Goal: Use online tool/utility: Utilize a website feature to perform a specific function

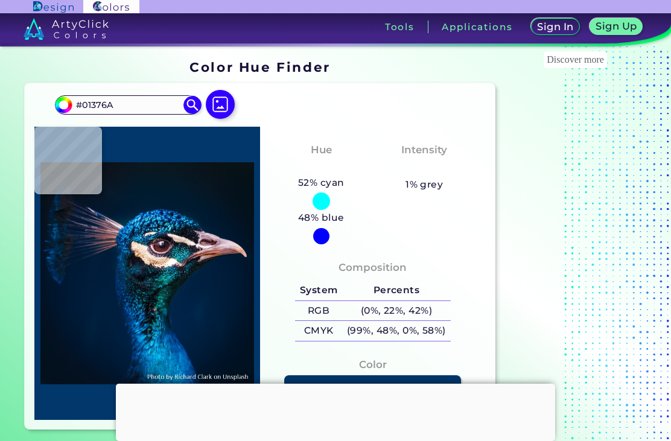
type input "#023246"
type input "#1c2c3b"
type input "#1C2C3B"
type input "#b07444"
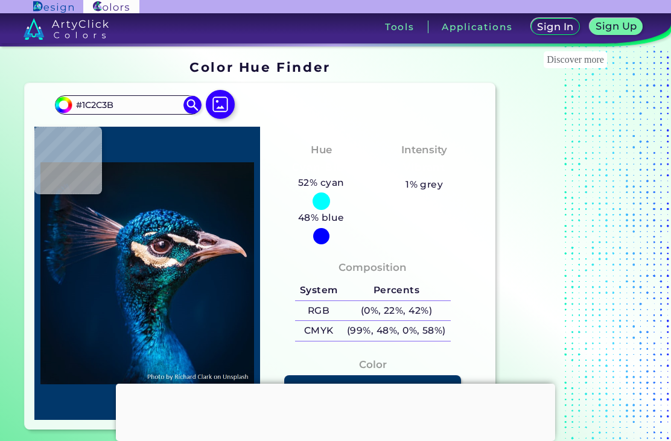
type input "#B07444"
type input "#d39a63"
type input "#D39A63"
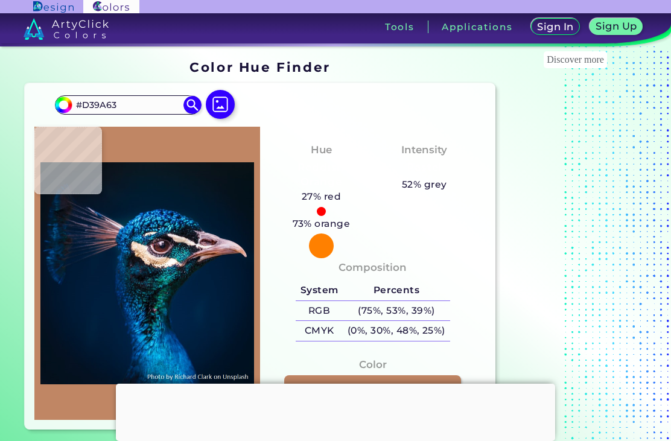
type input "#c08664"
type input "#C08664"
type input "#d9b6a4"
type input "#D9B6A4"
type input "#8f756a"
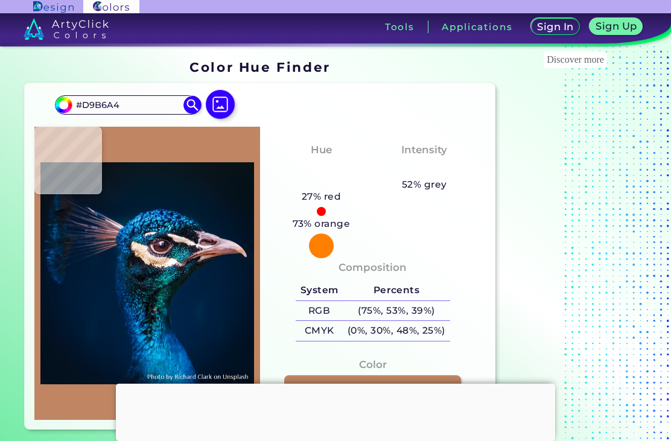
type input "#8F756A"
type input "#052941"
type input "#002c54"
type input "#002C54"
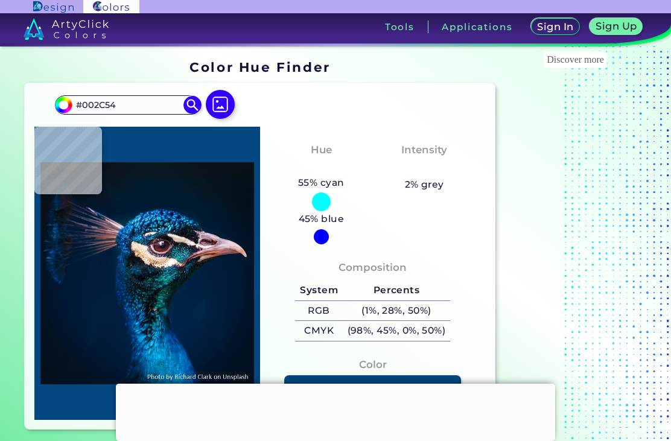
type input "#024780"
type input "#096baa"
type input "#096BAA"
type input "#023850"
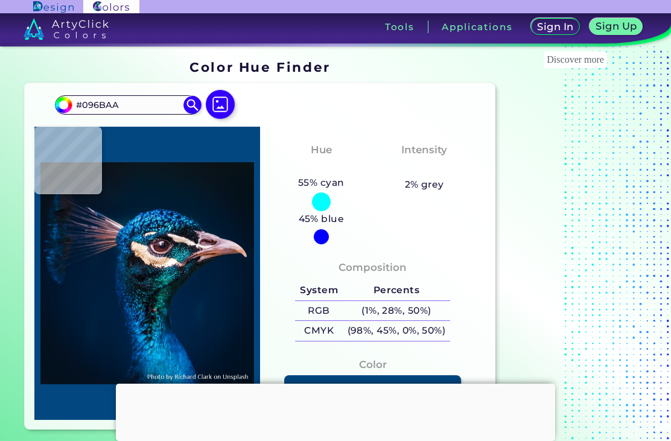
type input "#023850"
type input "#2199f0"
type input "#2199F0"
type input "#004e78"
type input "#004E78"
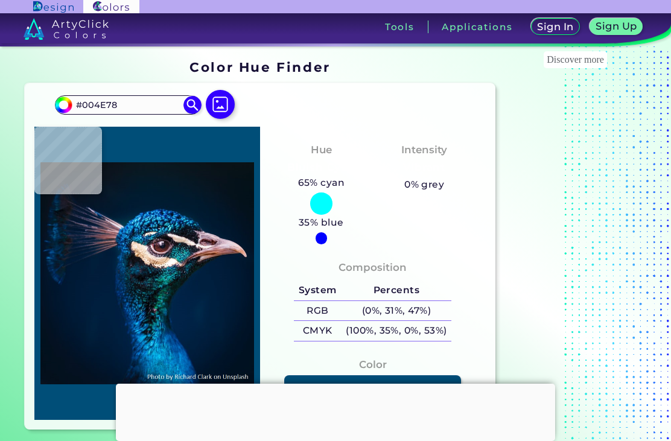
type input "#0e6891"
type input "#0E6891"
type input "#1f4786"
type input "#1F4786"
type input "#053052"
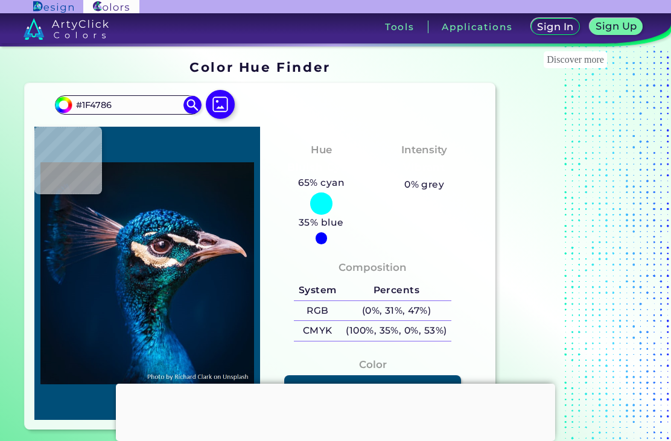
type input "#053052"
type input "#177486"
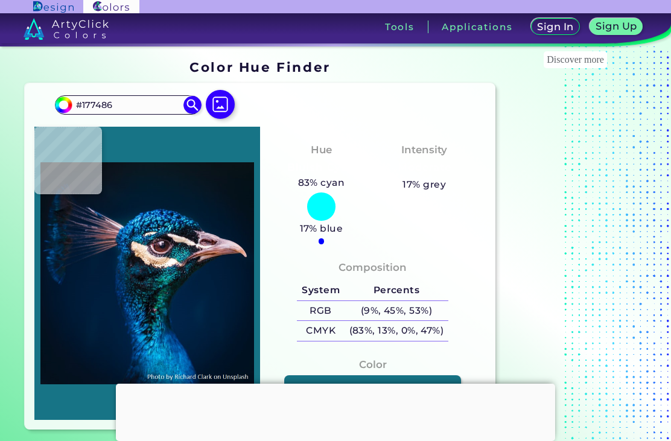
type input "#b0a3b5"
type input "#B0A3B5"
type input "#fdfdff"
type input "#FDFDFF"
type input "#b69fb4"
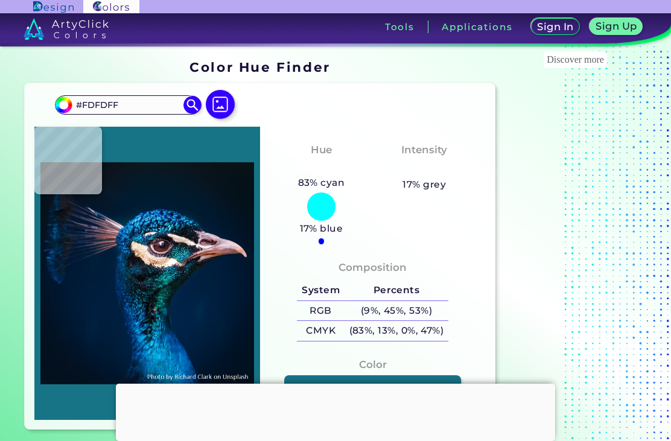
type input "#B69FB4"
type input "#beb0b8"
type input "#BEB0B8"
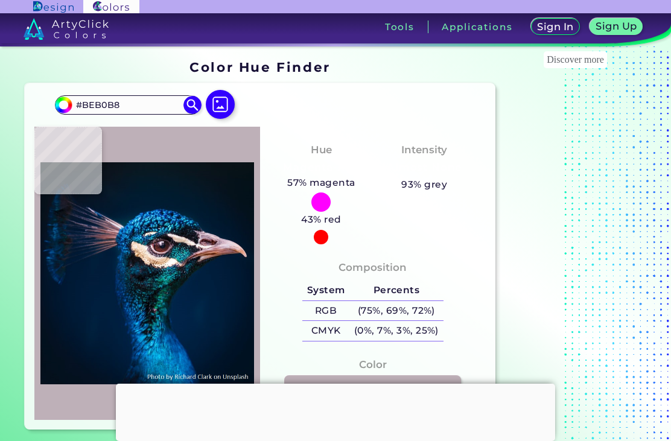
type input "#aa91a0"
type input "#AA91A0"
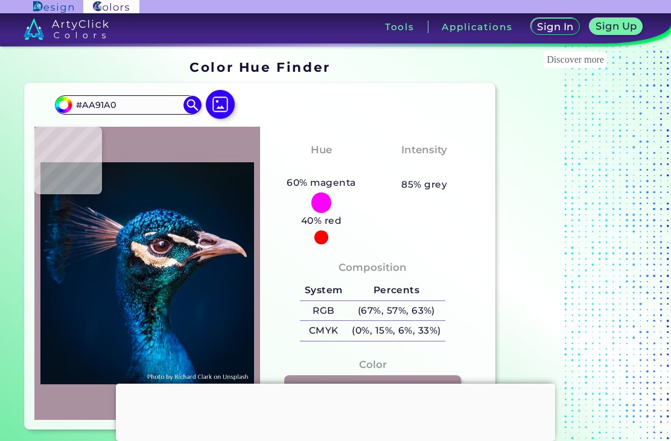
type input "#85687a"
type input "#85687A"
type input "#3f2637"
type input "#3F2637"
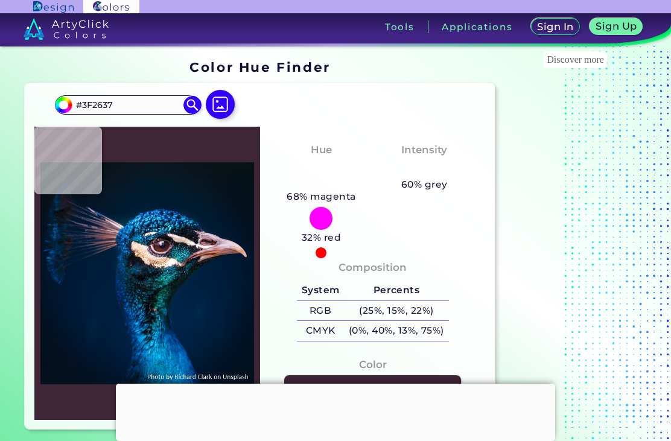
type input "#948191"
type input "#4e3c4e"
type input "#4E3C4E"
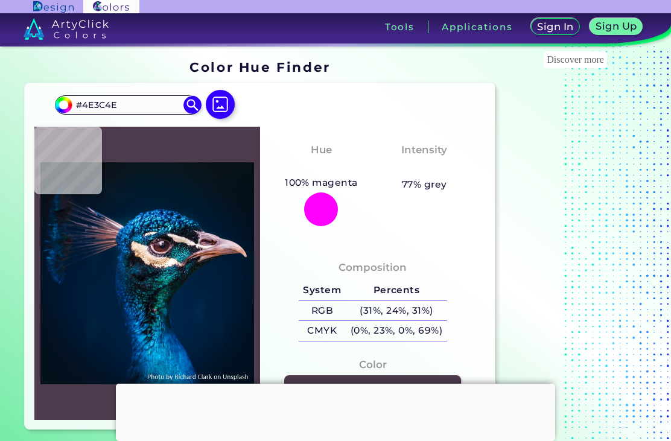
type input "#665263"
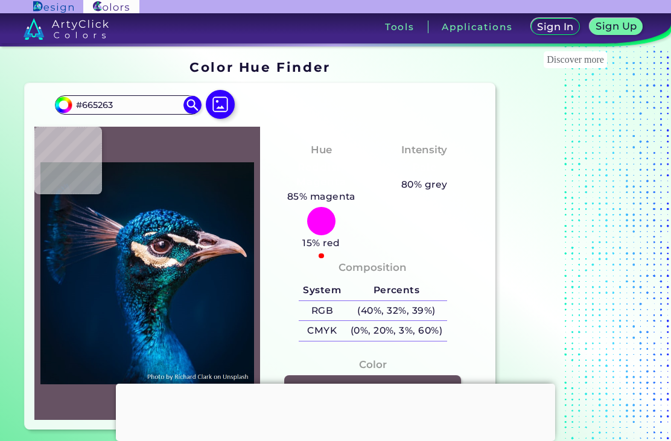
type input "#5a4557"
type input "#5A4557"
type input "#5c4154"
type input "#5C4154"
type input "#81646f"
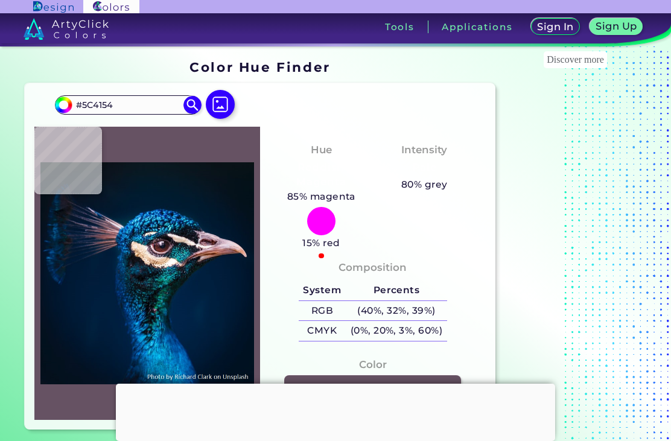
type input "#81646F"
type input "#dfc5d0"
type input "#DFC5D0"
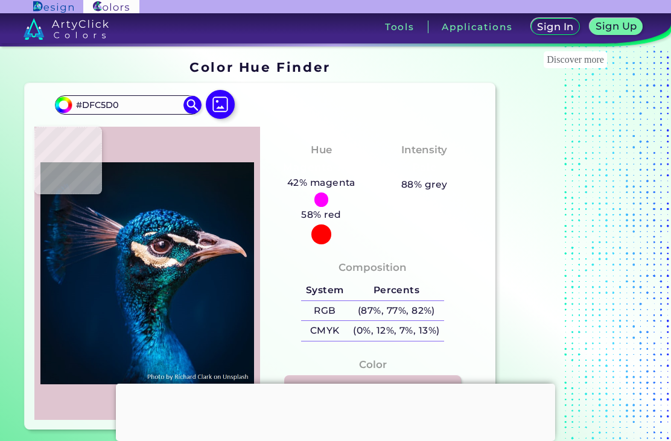
type input "#f8e2e8"
type input "#F8E2E8"
type input "#c0868f"
type input "#C0868F"
type input "#b97580"
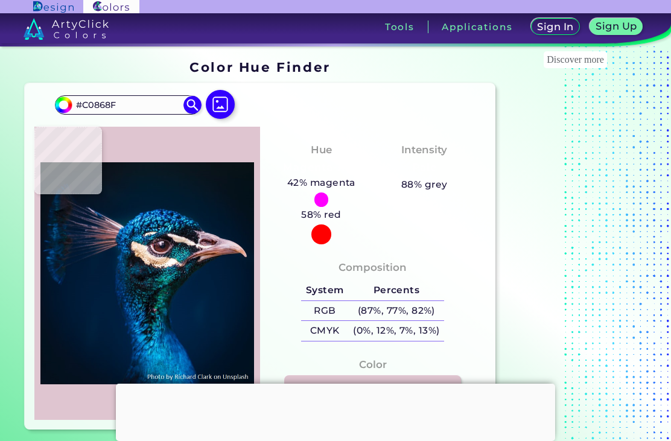
type input "#B97580"
type input "#c2727e"
type input "#C2727E"
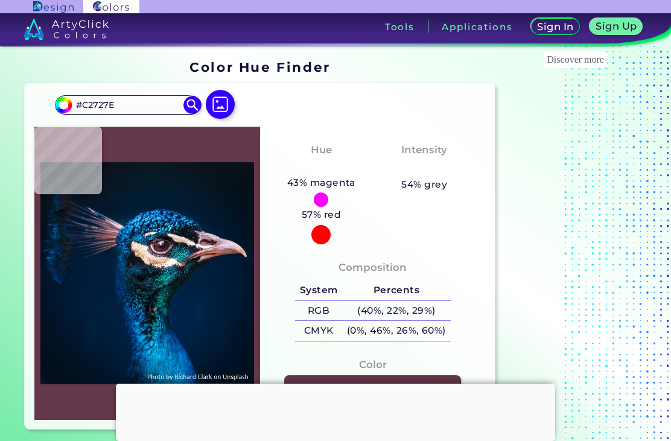
type input "#65374b"
type input "#65374B"
type input "#422e39"
type input "#422E39"
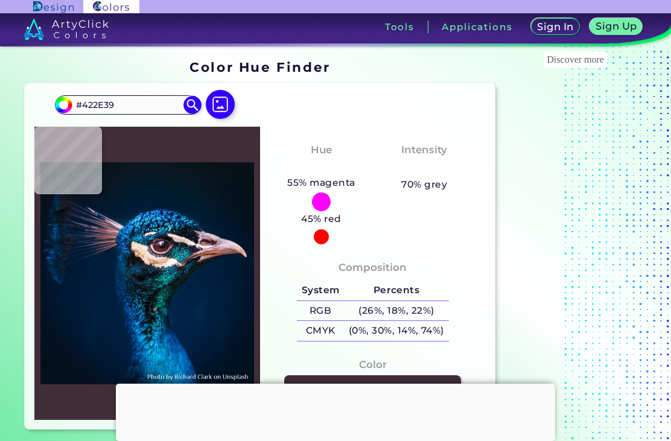
type input "#2e161a"
type input "#2E161A"
type input "#755257"
type input "#5d424a"
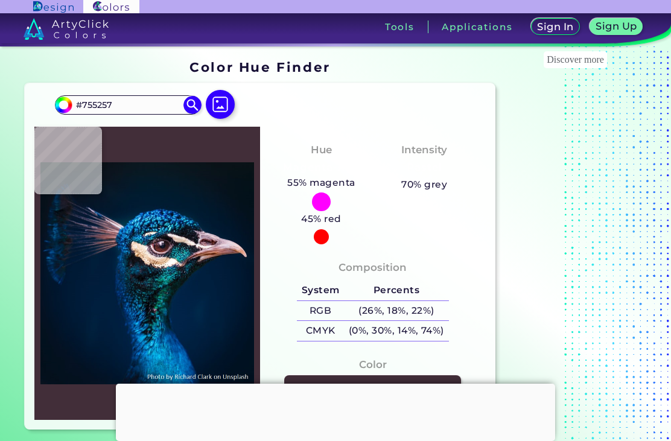
type input "#5D424A"
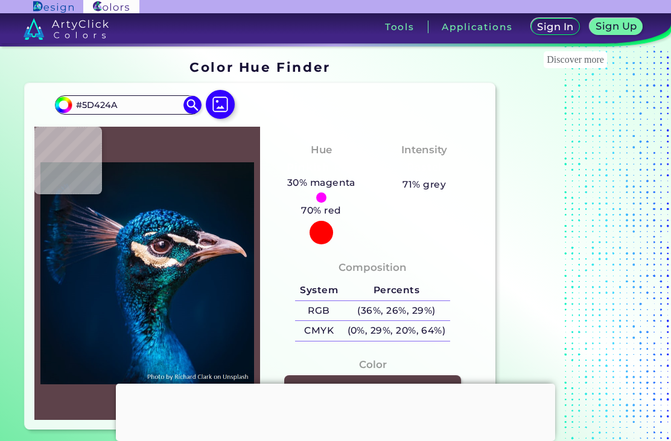
type input "#896c7a"
type input "#896C7A"
type input "#011e30"
type input "#011E30"
type input "#19384c"
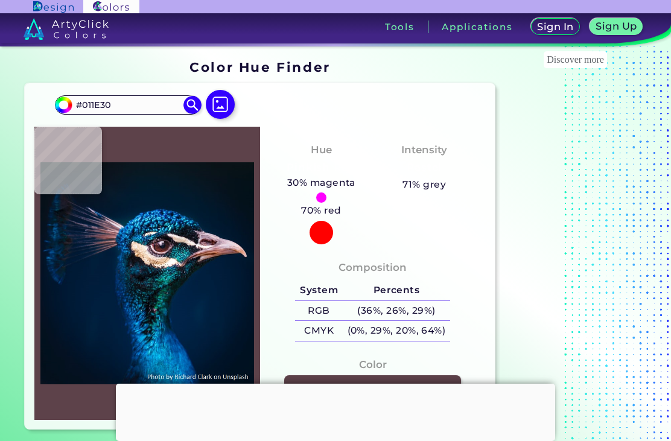
type input "#19384C"
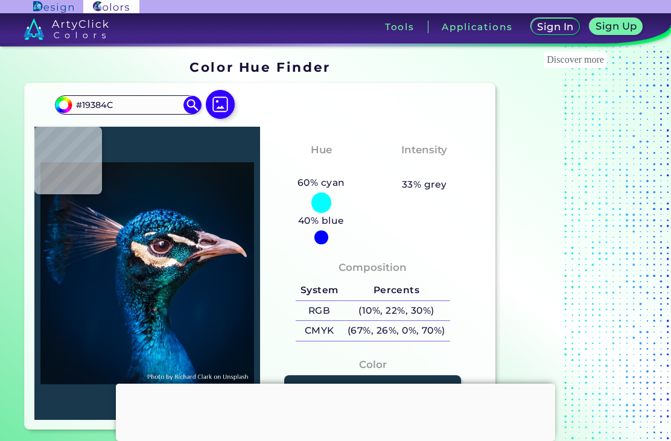
type input "#001f3a"
type input "#001F3A"
type input "#004565"
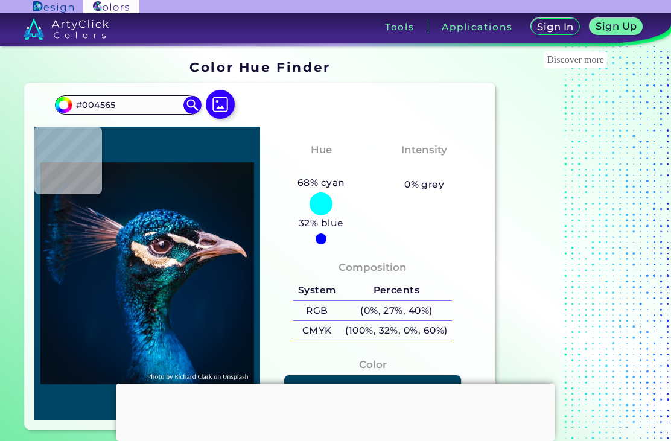
type input "#238197"
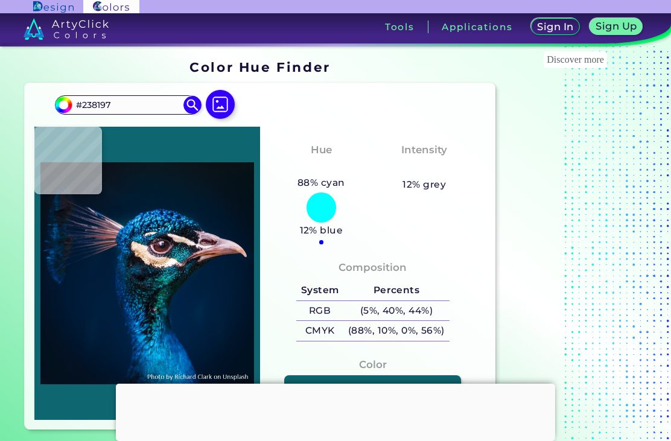
type input "#0e6671"
type input "#0E6671"
type input "#05060a"
type input "#05060A"
type input "#17111c"
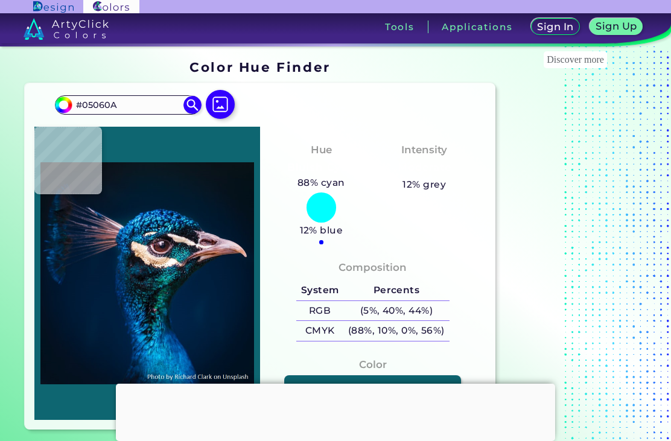
type input "#17111C"
type input "#594c5d"
type input "#594C5D"
type input "#342c33"
type input "#342C33"
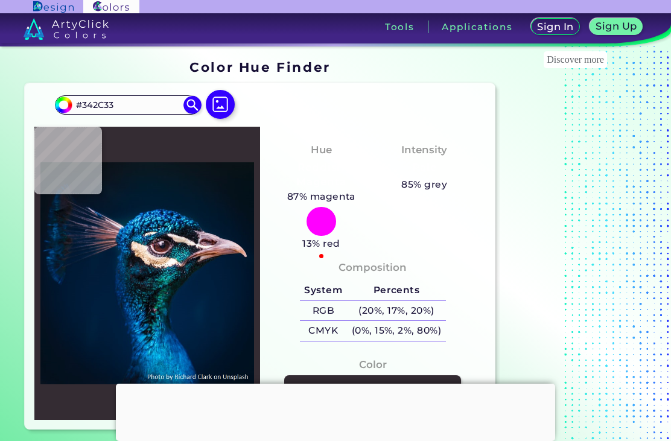
type input "#4d2d35"
type input "#4D2D35"
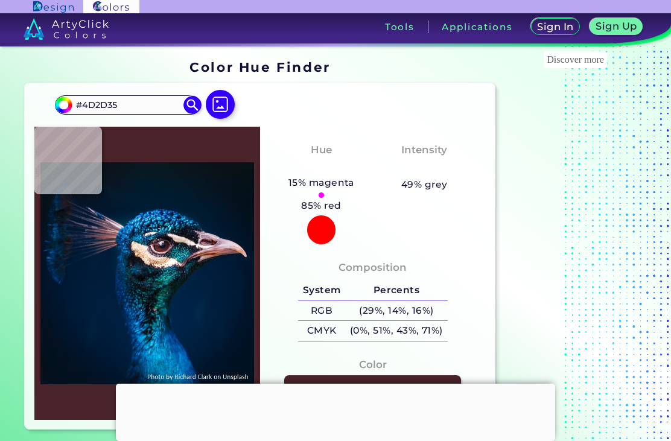
type input "#4a242a"
type input "#4A242A"
type input "#632c35"
type input "#632C35"
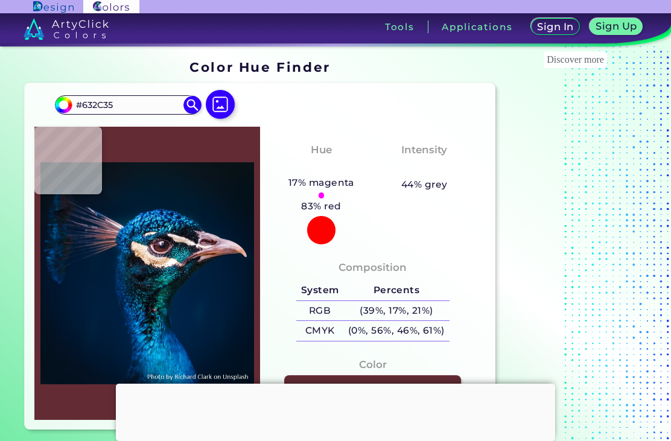
type input "#c17984"
type input "#C17984"
type input "#a55966"
type input "#A55966"
type input "#b97580"
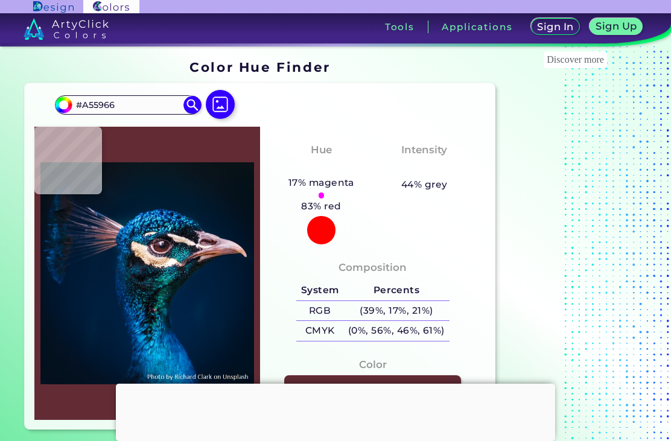
type input "#B97580"
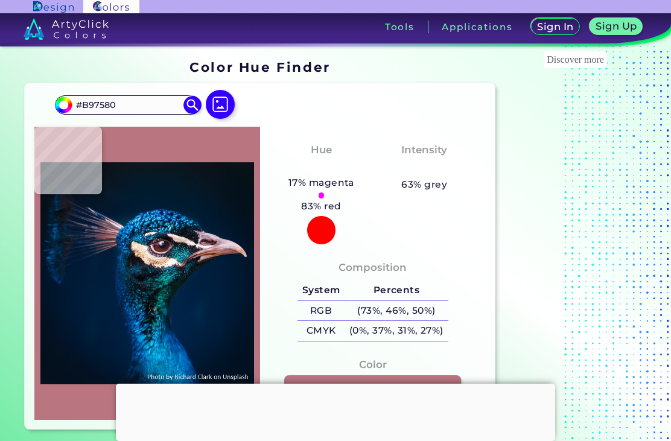
type input "#c0868f"
type input "#C0868F"
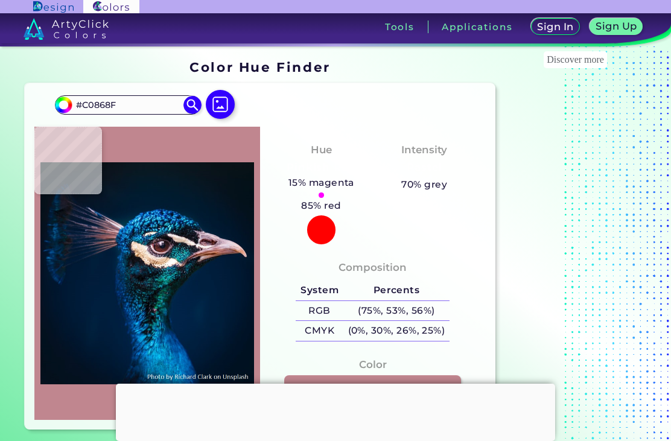
type input "#e9b6bd"
type input "#E9B6BD"
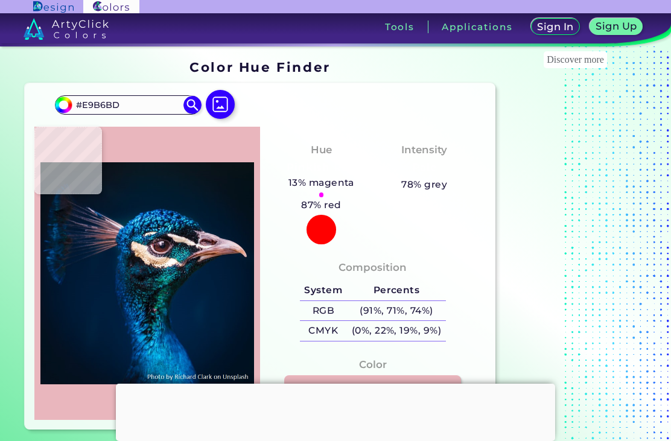
type input "#c2767f"
type input "#C2767F"
type input "#521a22"
type input "#521A22"
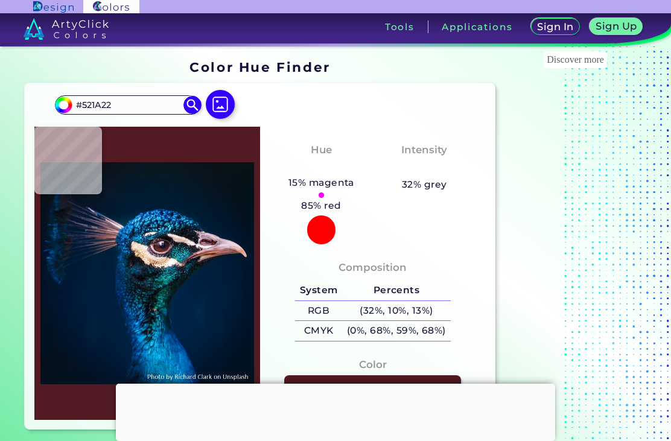
type input "#261111"
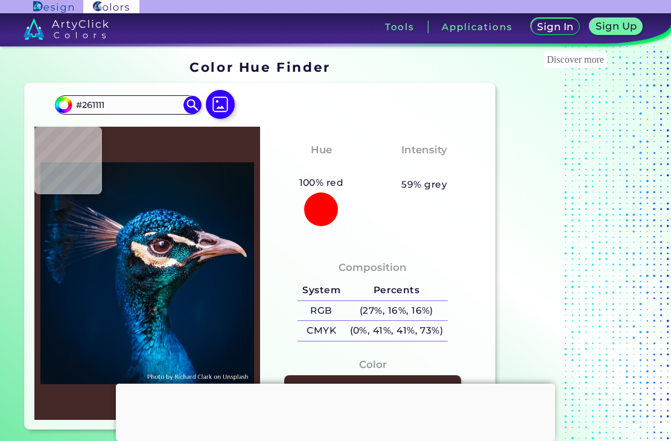
type input "#452929"
type input "#351c20"
type input "#351C20"
type input "#53292e"
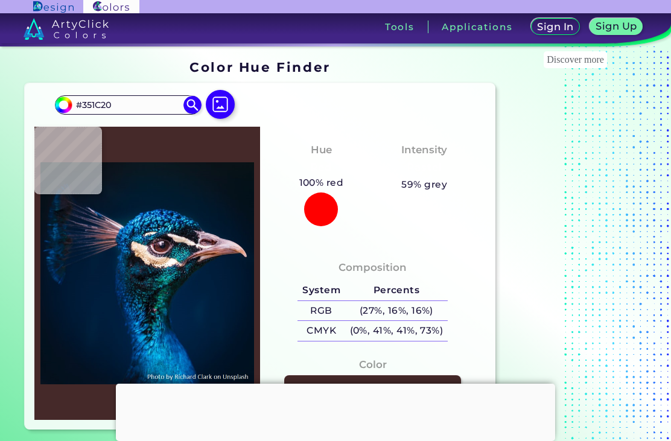
type input "#53292E"
type input "#4d232c"
type input "#4D232C"
type input "#502728"
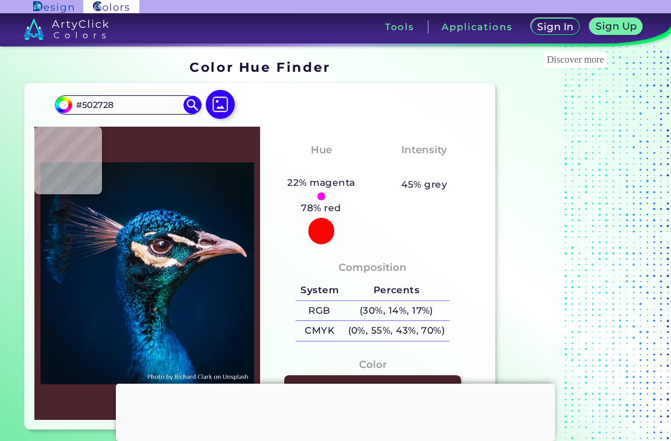
type input "#68383b"
type input "#68383B"
type input "#5d3032"
type input "#5D3032"
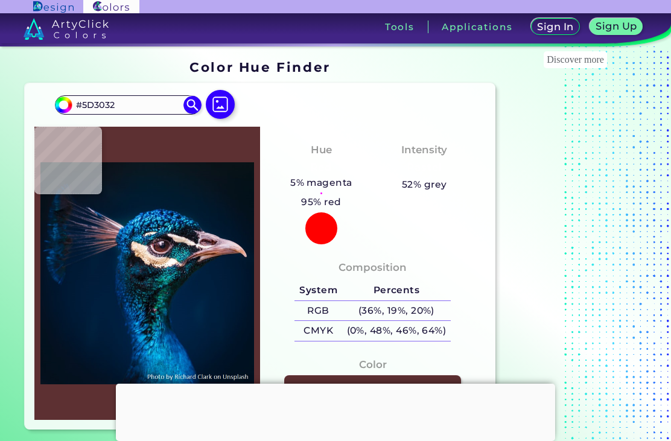
type input "#4c222d"
type input "#4C222D"
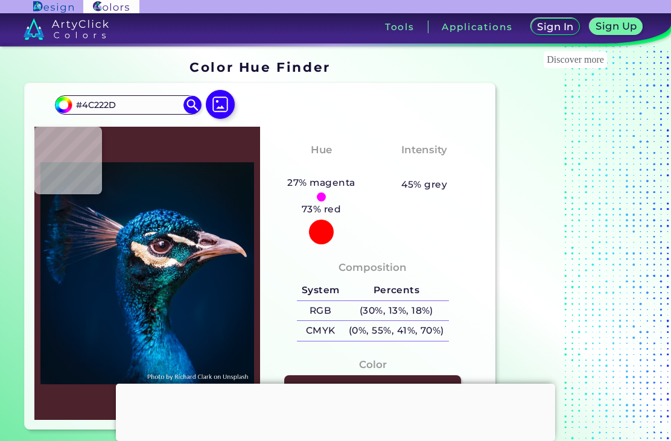
type input "#5c3744"
type input "#5C3744"
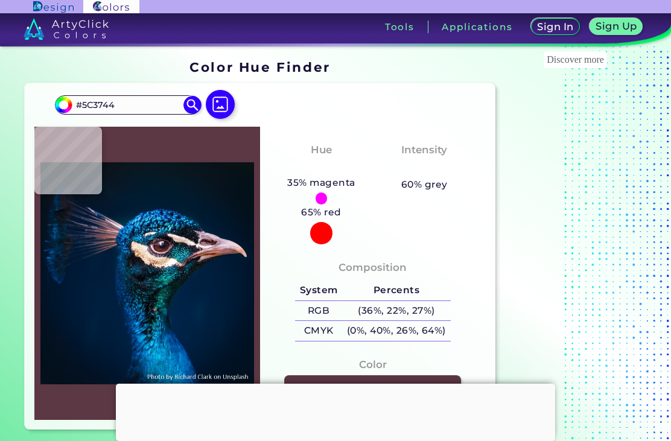
type input "#543141"
type input "#4d3243"
type input "#4D3243"
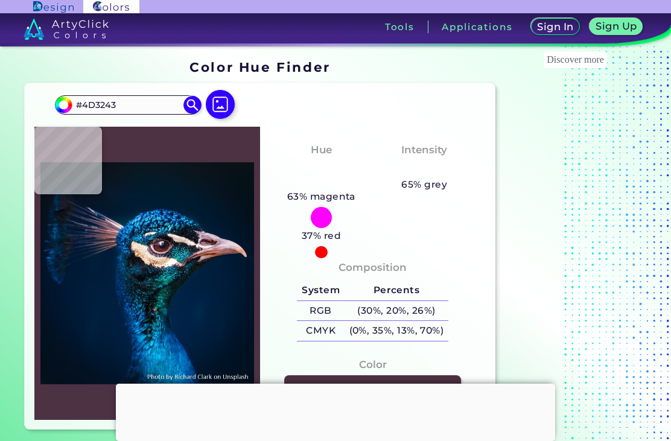
type input "#332536"
type input "#9d93a7"
type input "#9D93A7"
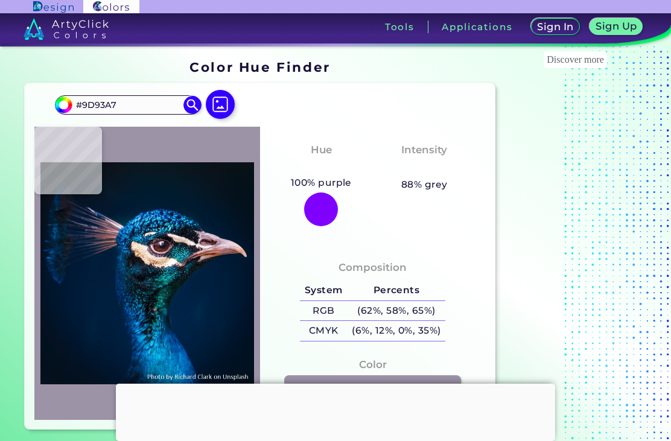
type input "#aa9db6"
type input "#AA9DB6"
type input "#726882"
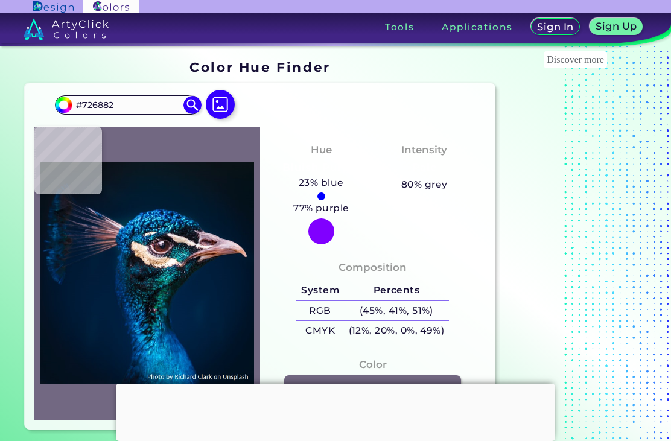
type input "#232338"
type input "#35374c"
type input "#35374C"
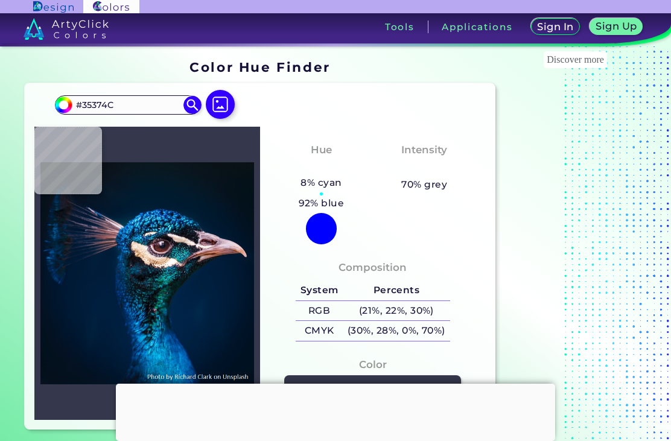
type input "#121628"
type input "#0d101d"
type input "#0D101D"
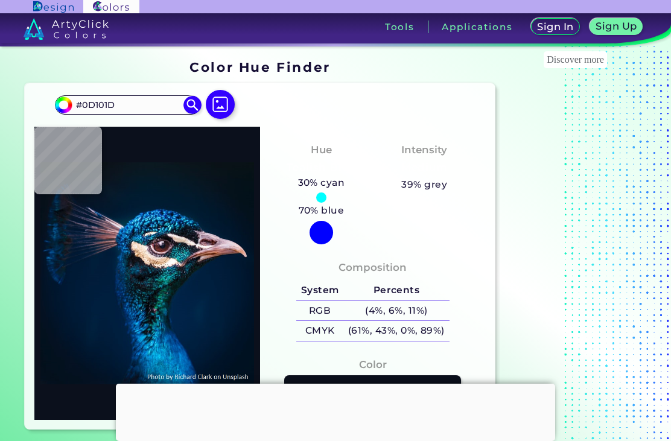
type input "#0b101c"
type input "#0B101C"
type input "#0d101d"
type input "#0D101D"
type input "#0b101d"
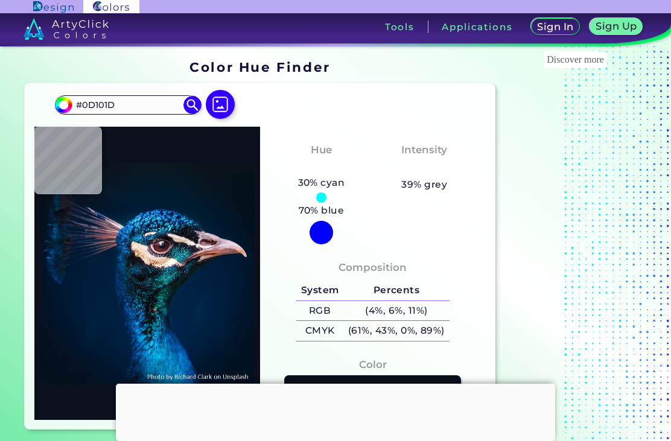
type input "#0B101D"
type input "#17192c"
type input "#17192C"
type input "#1a1f36"
type input "#1A1F36"
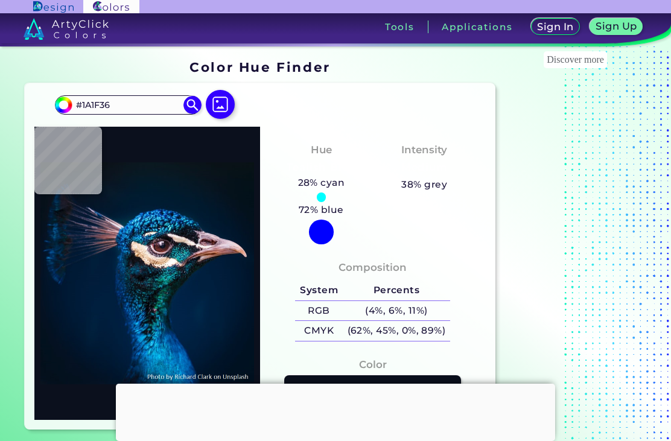
type input "#21263d"
type input "#21263D"
type input "#5d3032"
type input "#5D3032"
type input "#532732"
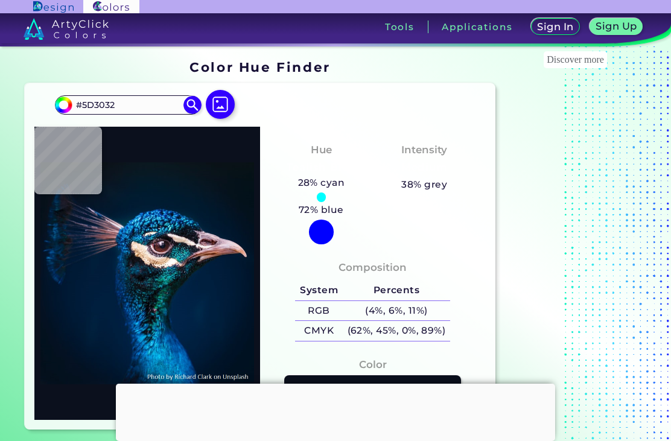
type input "#532732"
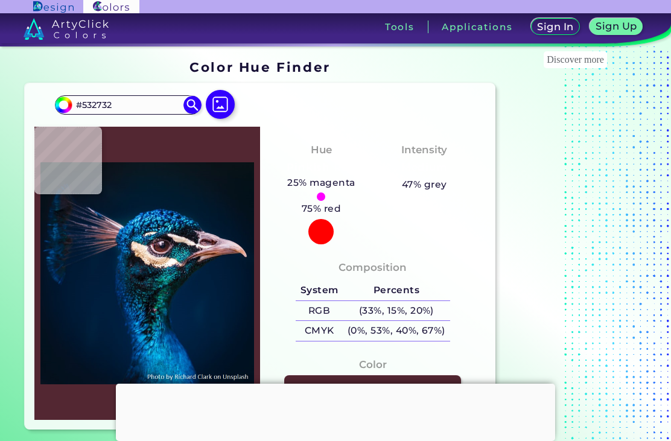
type input "#68383b"
type input "#68383B"
type input "#5d3032"
type input "#5D3032"
type input "#31191c"
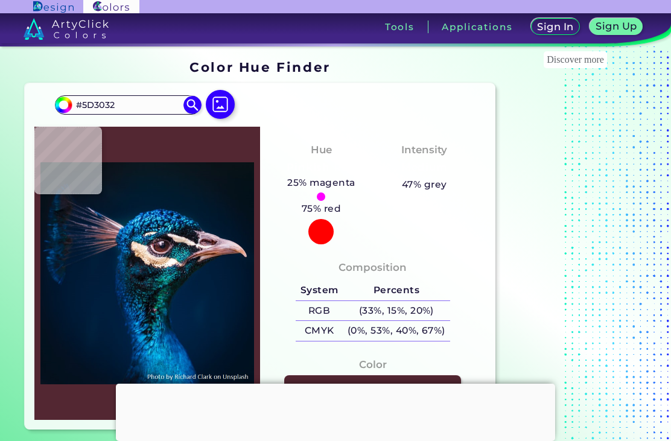
type input "#31191C"
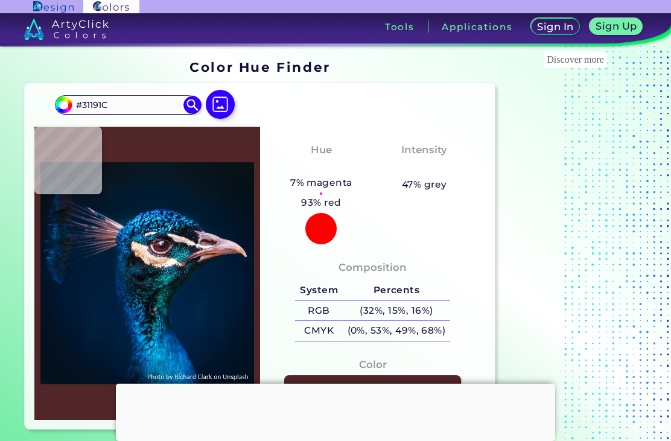
type input "#512629"
type input "#4f2227"
type input "#4F2227"
type input "#512629"
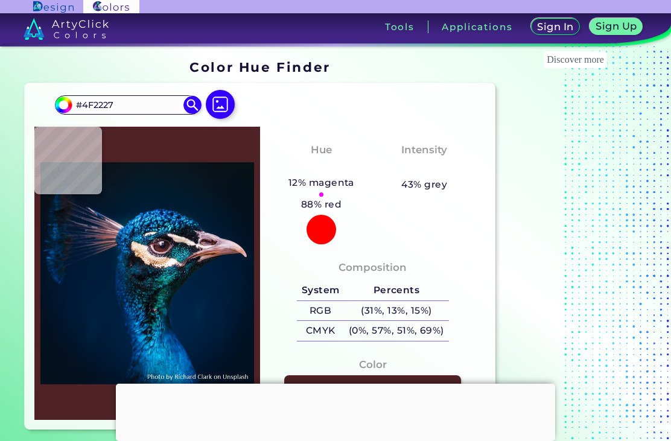
type input "#512629"
type input "#622d31"
type input "#622D31"
type input "#6e312d"
type input "#6E312D"
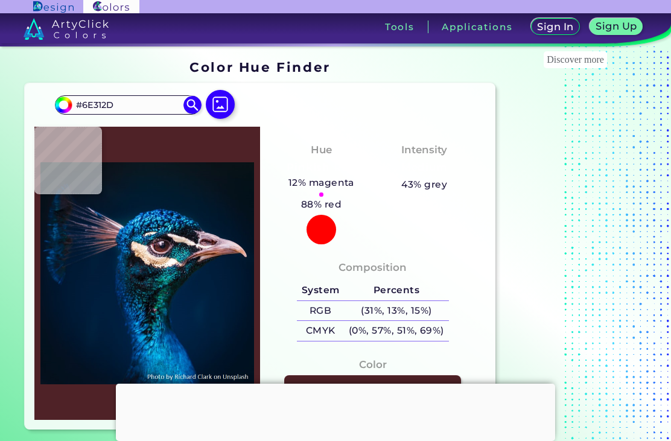
type input "#7b3733"
type input "#7B3733"
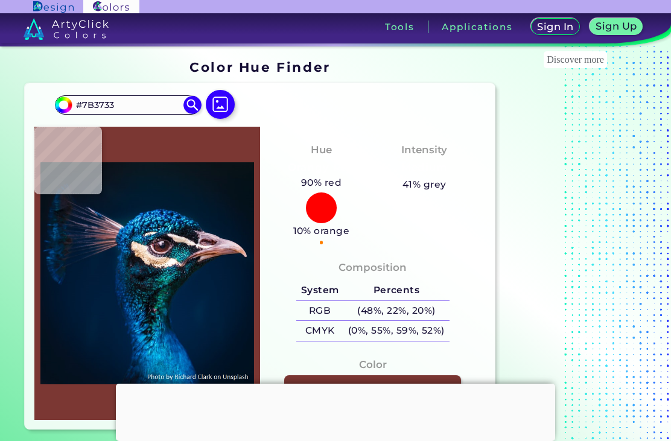
type input "#5b2727"
type input "#5B2727"
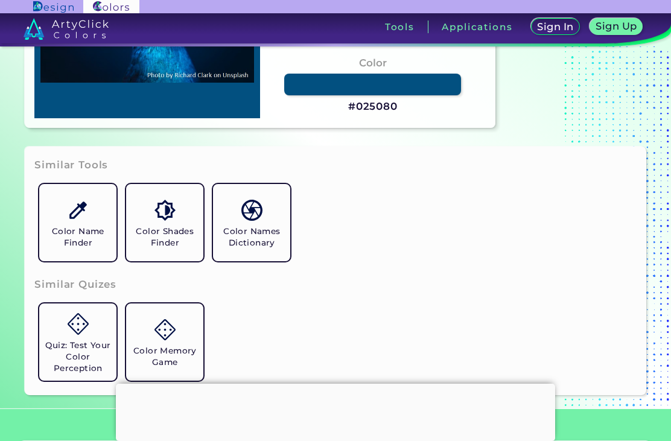
scroll to position [308, 0]
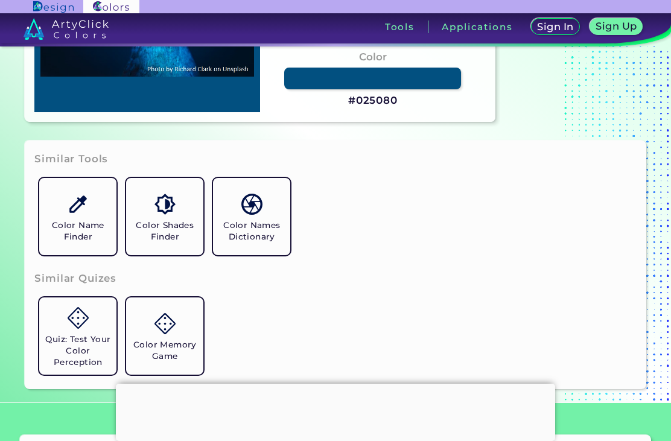
click at [156, 257] on link "Color Shades Finder" at bounding box center [164, 216] width 87 height 87
